Goal: Task Accomplishment & Management: Complete application form

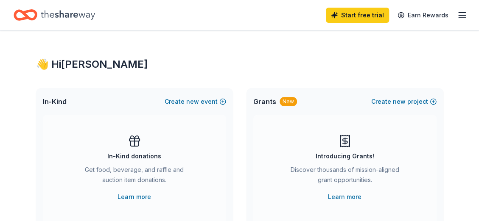
click at [56, 102] on span "In-Kind" at bounding box center [55, 102] width 24 height 10
click at [131, 141] on rect at bounding box center [134, 140] width 10 height 2
click at [134, 141] on icon at bounding box center [134, 142] width 0 height 7
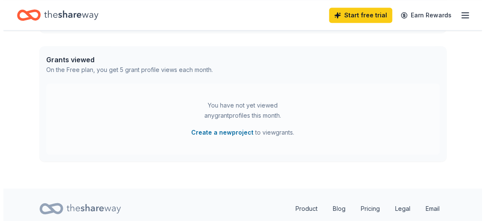
scroll to position [323, 0]
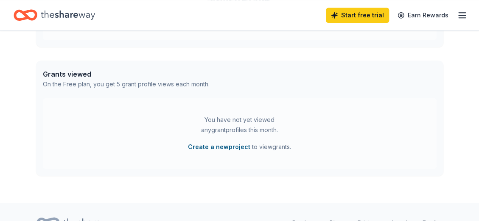
click at [227, 148] on button "Create a new project" at bounding box center [219, 147] width 62 height 10
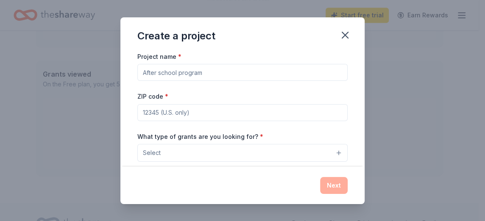
click at [215, 72] on input "Project name *" at bounding box center [242, 72] width 210 height 17
type input "Quartermania"
click at [180, 94] on div "ZIP code *" at bounding box center [242, 106] width 210 height 30
click at [165, 94] on span "*" at bounding box center [166, 96] width 3 height 7
click at [165, 104] on input "ZIP code *" at bounding box center [242, 112] width 210 height 17
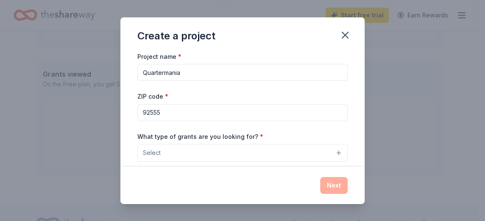
type input "92555"
click at [176, 151] on button "Select" at bounding box center [242, 153] width 210 height 18
click at [158, 153] on span "Select" at bounding box center [152, 153] width 18 height 10
click at [146, 151] on span "Select" at bounding box center [152, 153] width 18 height 10
click at [338, 167] on div "Create a project Project name * Quartermania ZIP code * 92555 What type of gran…" at bounding box center [242, 110] width 244 height 187
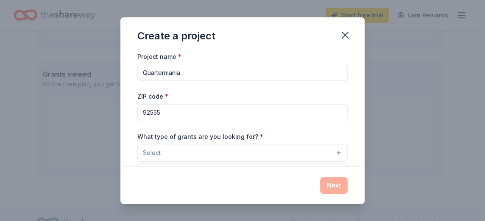
click at [332, 151] on button "Select" at bounding box center [242, 153] width 210 height 18
click at [158, 151] on span "Select" at bounding box center [152, 153] width 18 height 10
click at [139, 146] on button "Select" at bounding box center [242, 153] width 210 height 18
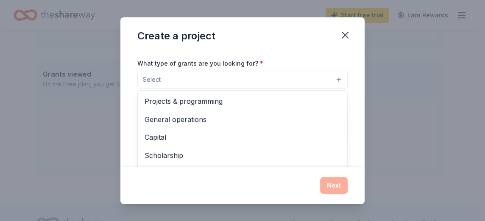
scroll to position [107, 0]
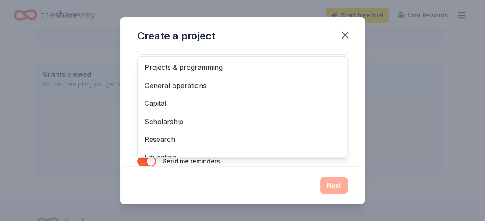
click at [356, 160] on div "Project name * Quartermania ZIP code * 92555 What type of grants are you lookin…" at bounding box center [242, 109] width 244 height 116
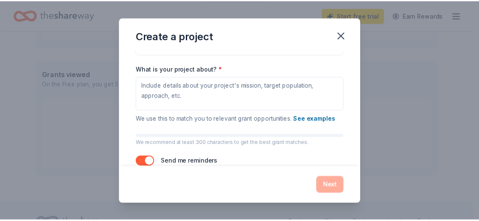
scroll to position [92, 0]
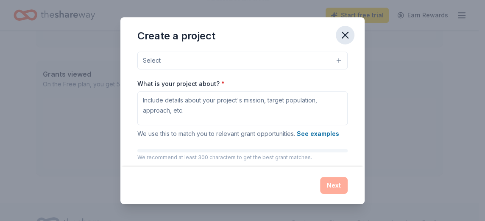
click at [344, 31] on icon "button" at bounding box center [345, 35] width 12 height 12
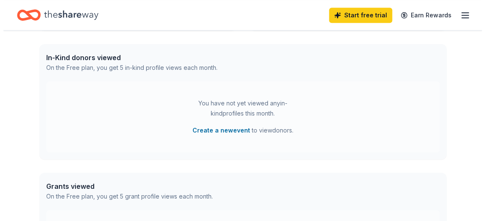
scroll to position [195, 0]
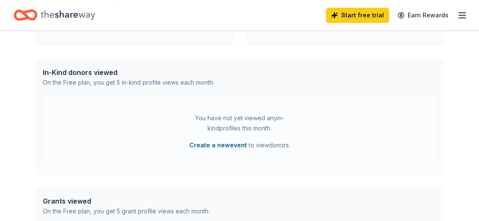
click at [216, 142] on button "Create a new event" at bounding box center [218, 145] width 58 height 10
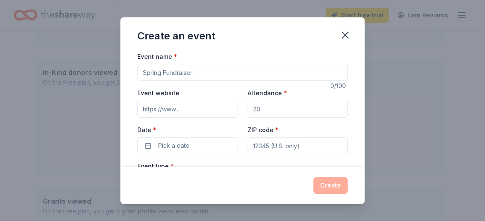
click at [201, 71] on input "Event name *" at bounding box center [242, 72] width 210 height 17
type input "QuartermaniaSI"
click at [148, 103] on input "Event website" at bounding box center [187, 109] width 100 height 17
type input "SImorenovalley.org"
click at [254, 106] on input "Attendance *" at bounding box center [298, 109] width 100 height 17
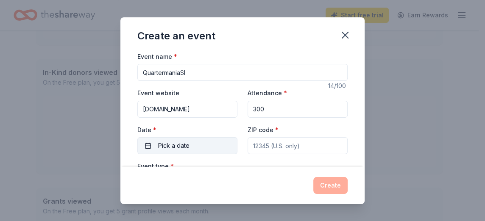
type input "300"
click at [152, 143] on button "Pick a date" at bounding box center [187, 145] width 100 height 17
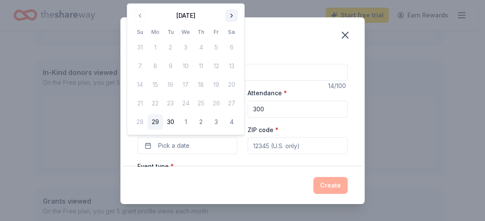
click at [230, 14] on button "Go to next month" at bounding box center [232, 16] width 12 height 12
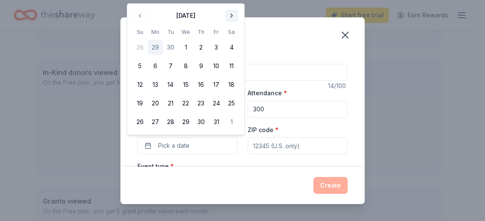
click at [229, 15] on button "Go to next month" at bounding box center [232, 16] width 12 height 12
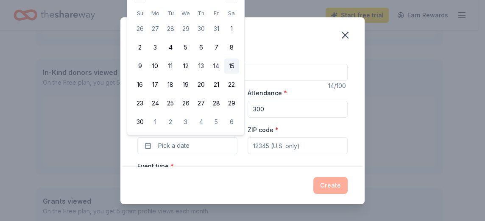
click at [228, 63] on button "15" at bounding box center [231, 66] width 15 height 15
click at [317, 114] on input "300" at bounding box center [298, 109] width 100 height 17
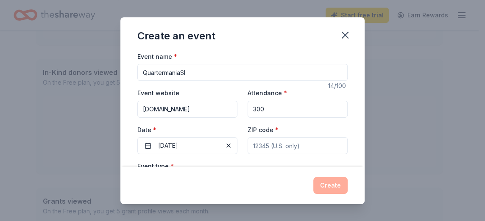
click at [289, 128] on div "ZIP code *" at bounding box center [298, 140] width 100 height 30
click at [251, 144] on input "ZIP code *" at bounding box center [298, 145] width 100 height 17
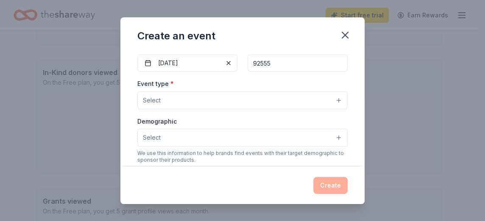
scroll to position [85, 0]
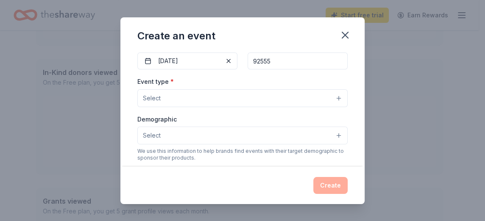
type input "92555"
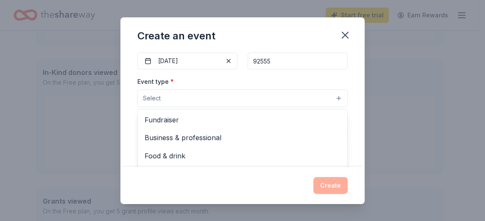
click at [162, 95] on button "Select" at bounding box center [242, 98] width 210 height 18
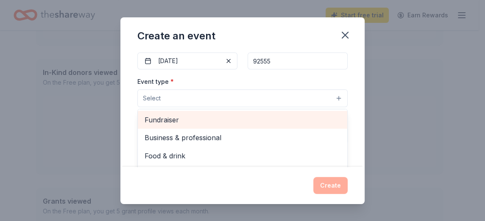
click at [157, 119] on span "Fundraiser" at bounding box center [243, 119] width 196 height 11
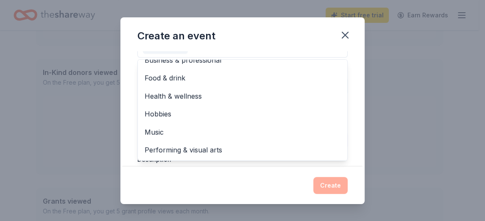
scroll to position [118, 0]
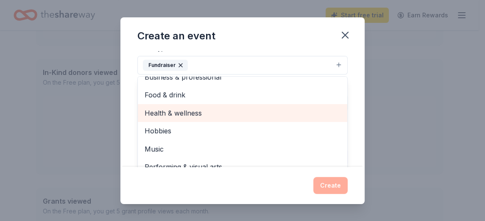
click at [170, 110] on span "Health & wellness" at bounding box center [243, 113] width 196 height 11
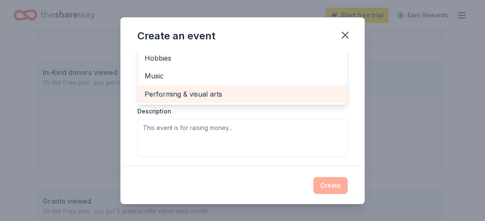
scroll to position [203, 0]
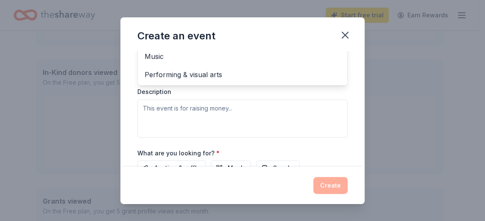
click at [240, 102] on div "Event type * Fundraiser Health & wellness Business & professional Food & drink …" at bounding box center [242, 47] width 210 height 179
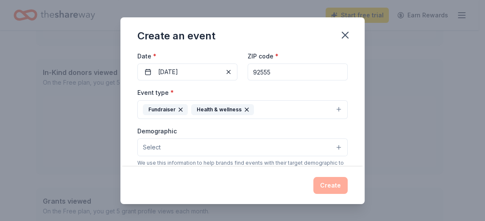
scroll to position [116, 0]
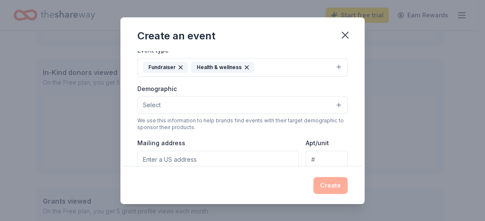
click at [151, 104] on span "Select" at bounding box center [152, 105] width 18 height 10
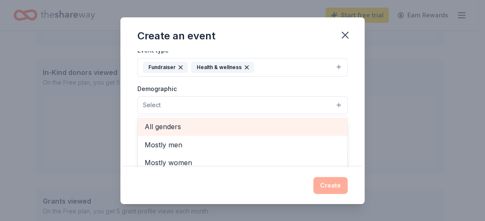
click at [178, 127] on span "All genders" at bounding box center [243, 126] width 196 height 11
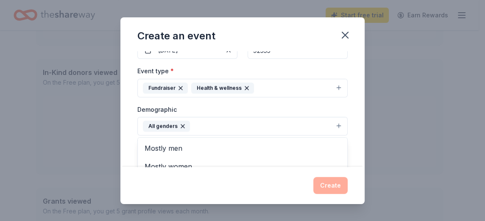
scroll to position [74, 0]
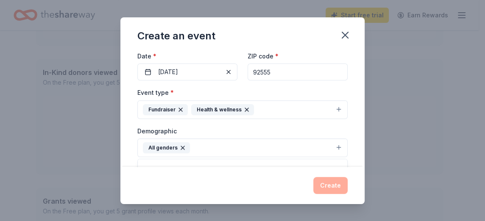
click at [325, 182] on div "Create an event Event name * QuartermaniaSI 14 /100 Event website SImorenovalle…" at bounding box center [242, 110] width 244 height 187
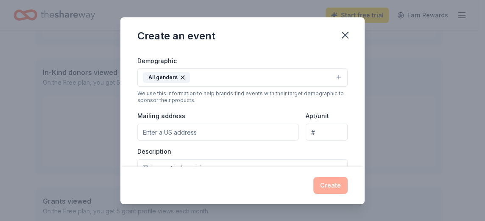
scroll to position [159, 0]
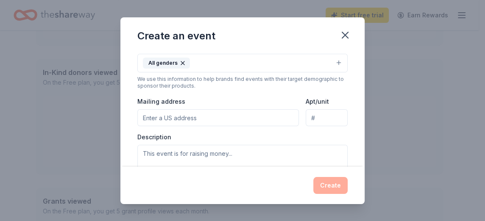
click at [144, 117] on input "Mailing address" at bounding box center [218, 117] width 162 height 17
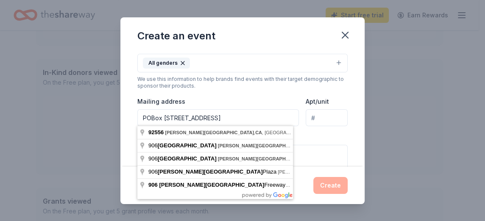
type input "POBox 906, Moreno Valley, CA 92556"
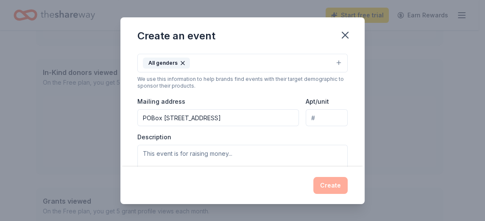
click at [335, 190] on div "Create" at bounding box center [242, 185] width 210 height 17
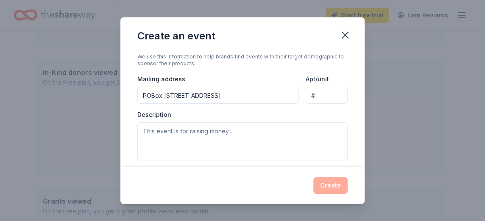
scroll to position [201, 0]
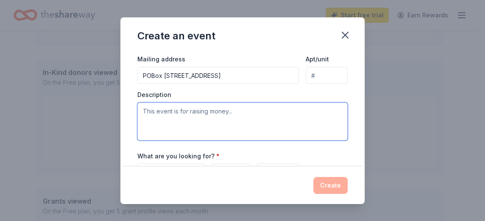
click at [238, 111] on textarea at bounding box center [242, 122] width 210 height 38
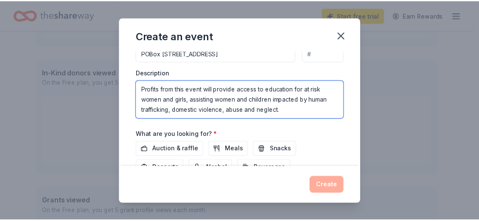
scroll to position [286, 0]
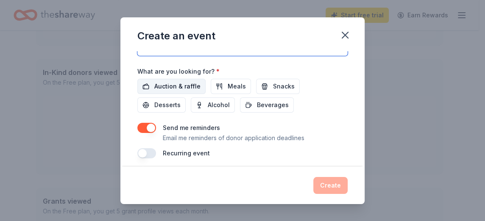
type textarea "Profits from this event will provide access to education for at risk women and …"
click at [156, 83] on span "Auction & raffle" at bounding box center [177, 86] width 46 height 10
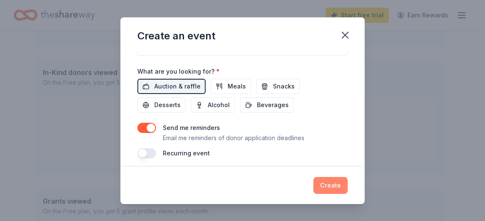
click at [338, 187] on button "Create" at bounding box center [330, 185] width 34 height 17
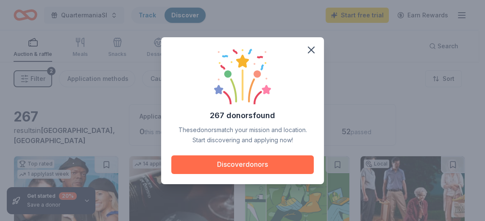
click at [245, 162] on button "Discover donors" at bounding box center [242, 165] width 142 height 19
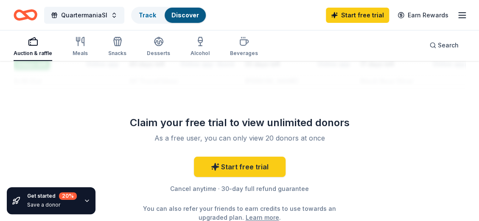
scroll to position [1018, 0]
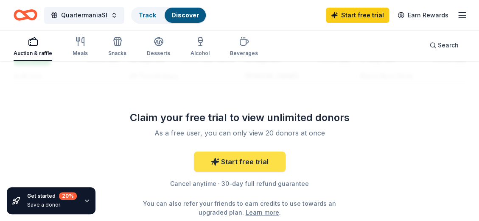
click at [235, 161] on link "Start free trial" at bounding box center [240, 162] width 92 height 20
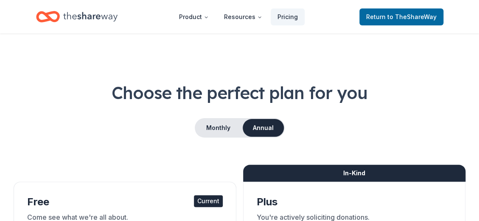
click at [343, 176] on div "In-Kind" at bounding box center [354, 173] width 223 height 17
click at [212, 128] on button "Monthly" at bounding box center [217, 128] width 45 height 18
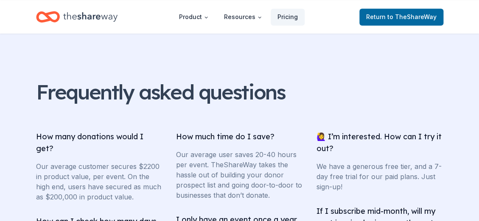
scroll to position [1559, 0]
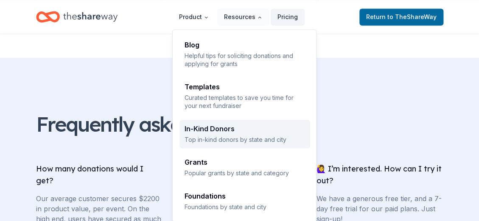
click at [199, 129] on div "In-Kind Donors" at bounding box center [244, 128] width 120 height 7
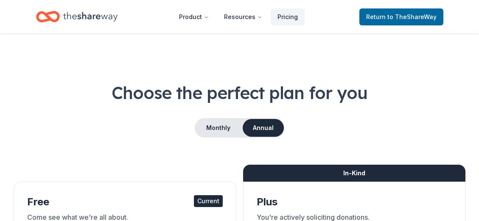
scroll to position [1559, 0]
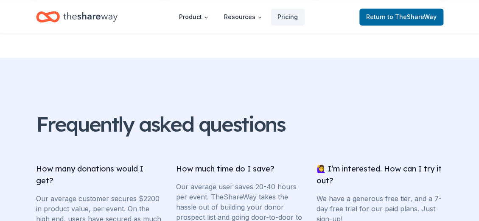
scroll to position [1018, 0]
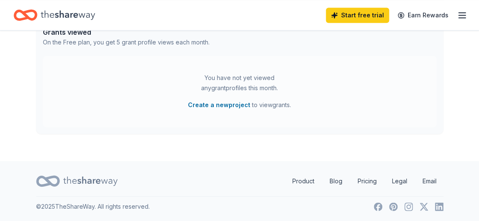
scroll to position [348, 0]
click at [219, 98] on div "You have not yet viewed any grant profiles this month. Create a new project to …" at bounding box center [240, 91] width 106 height 37
click at [370, 14] on link "Start free trial" at bounding box center [357, 15] width 63 height 15
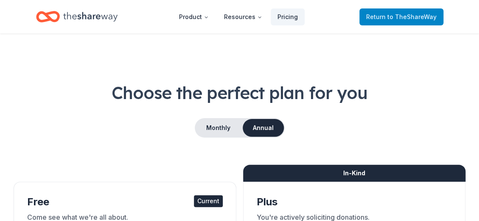
click at [381, 16] on span "Return to TheShareWay" at bounding box center [401, 17] width 70 height 10
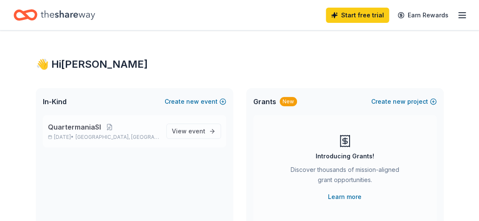
click at [85, 131] on span "QuartermaniaSI" at bounding box center [74, 127] width 53 height 10
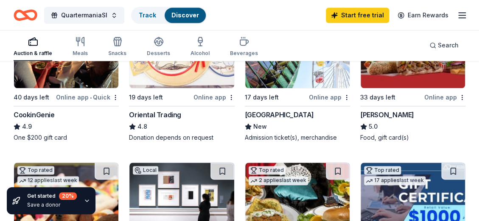
scroll to position [316, 0]
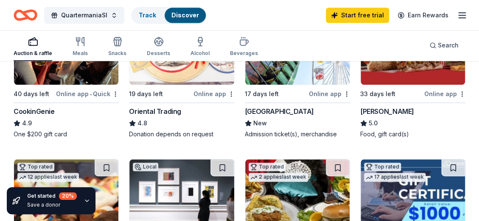
click at [324, 92] on div "Online app" at bounding box center [329, 94] width 41 height 11
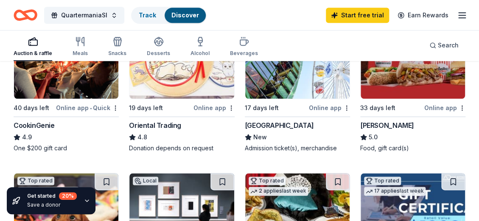
scroll to position [297, 0]
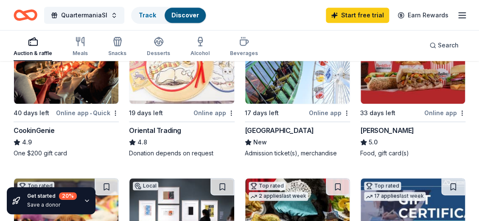
click at [401, 86] on img at bounding box center [412, 63] width 104 height 81
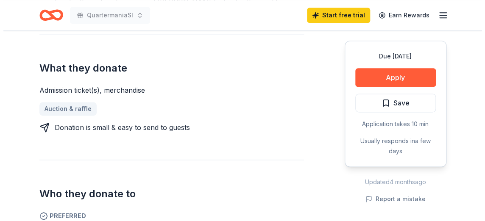
scroll to position [297, 0]
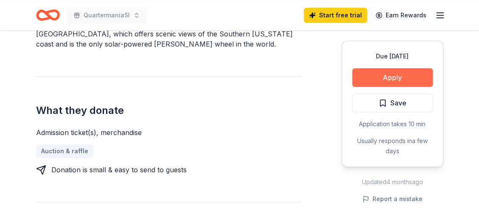
click at [376, 74] on button "Apply" at bounding box center [392, 77] width 81 height 19
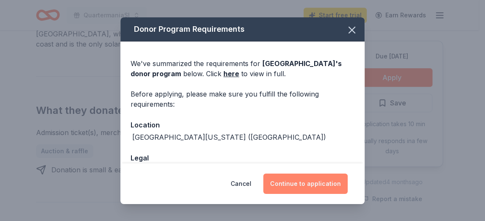
click at [282, 177] on button "Continue to application" at bounding box center [305, 184] width 84 height 20
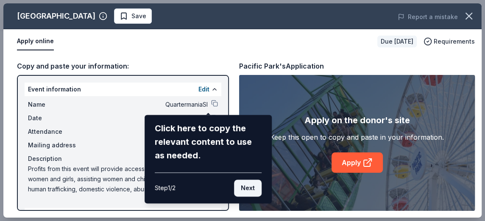
click at [246, 182] on button "Next" at bounding box center [248, 188] width 28 height 17
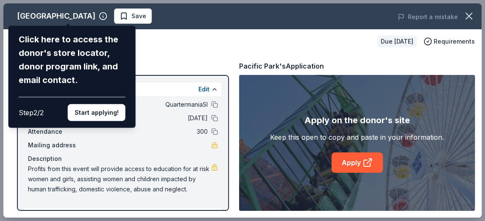
click at [153, 61] on div "Pacific Park Click here to access the donor's store locator, donor program link…" at bounding box center [242, 110] width 478 height 215
click at [96, 111] on button "Start applying!" at bounding box center [97, 112] width 58 height 17
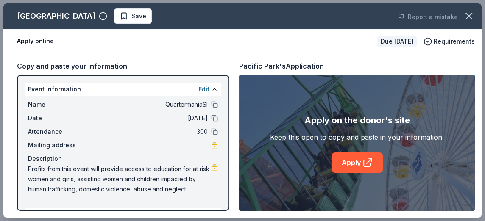
click at [81, 146] on span "Mailing address" at bounding box center [56, 145] width 57 height 10
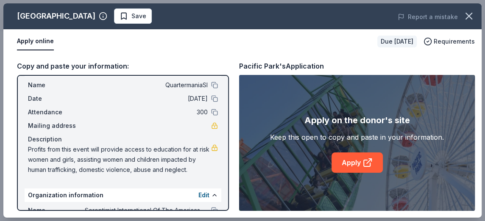
scroll to position [0, 0]
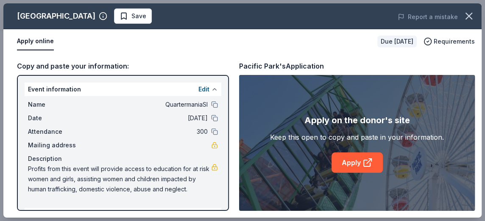
click at [211, 89] on button at bounding box center [214, 89] width 7 height 7
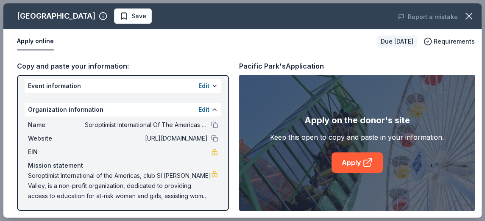
scroll to position [4, 0]
click at [162, 103] on div "Organization information Edit" at bounding box center [123, 110] width 197 height 14
click at [54, 150] on span "EIN" at bounding box center [56, 152] width 57 height 10
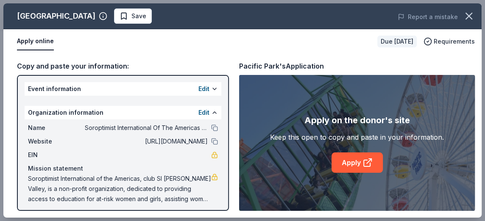
scroll to position [0, 0]
click at [17, 75] on div "Copy and paste your information: Event information Edit Organization informatio…" at bounding box center [123, 136] width 212 height 151
click at [25, 77] on div "Copy and paste your information: Event information Edit Organization informatio…" at bounding box center [123, 136] width 212 height 151
drag, startPoint x: 18, startPoint y: 76, endPoint x: 176, endPoint y: 53, distance: 159.8
click at [176, 53] on div "Pacific Park Save Report a mistake Apply online Due [DATE] Requirements Copy an…" at bounding box center [242, 110] width 478 height 215
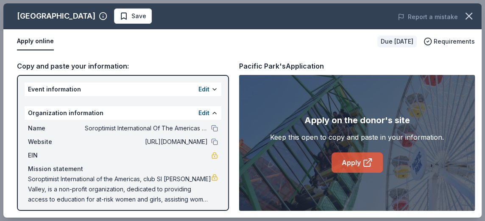
click at [351, 161] on link "Apply" at bounding box center [357, 163] width 51 height 20
click at [352, 162] on link "Apply" at bounding box center [357, 163] width 51 height 20
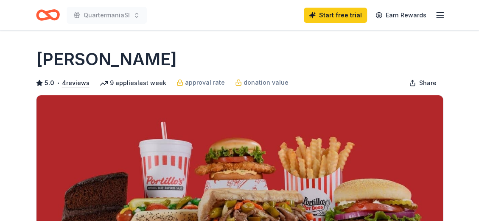
click at [155, 84] on div "9 applies last week" at bounding box center [133, 83] width 67 height 10
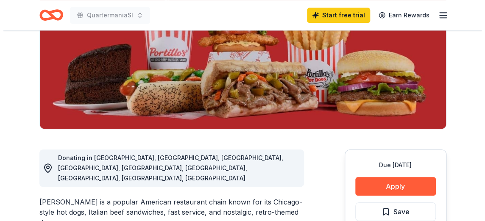
scroll to position [170, 0]
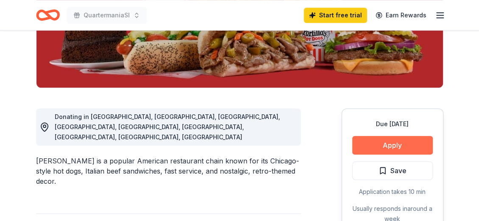
click at [383, 145] on button "Apply" at bounding box center [392, 145] width 81 height 19
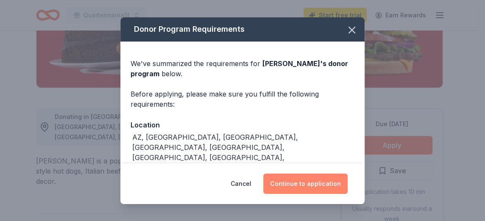
click at [301, 183] on button "Continue to application" at bounding box center [305, 184] width 84 height 20
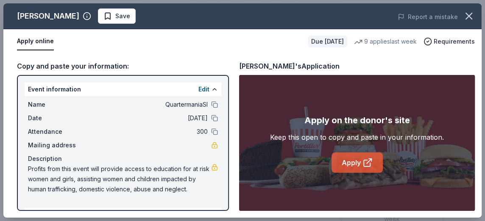
click at [346, 165] on link "Apply" at bounding box center [357, 163] width 51 height 20
